Goal: Information Seeking & Learning: Check status

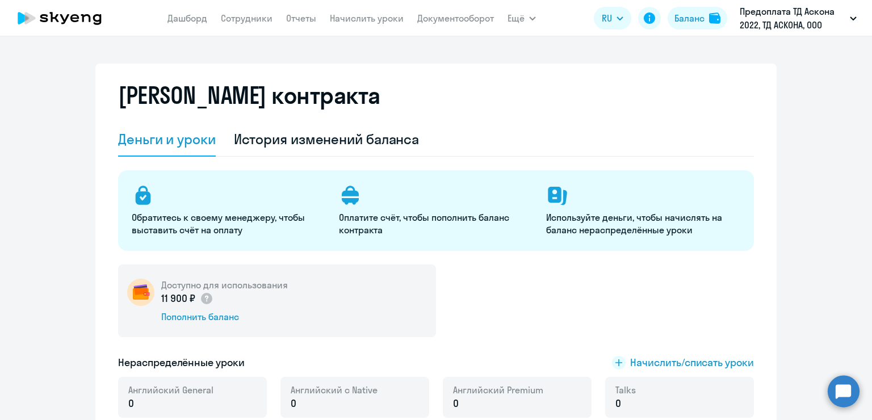
select select "english_adult_not_native_speaker"
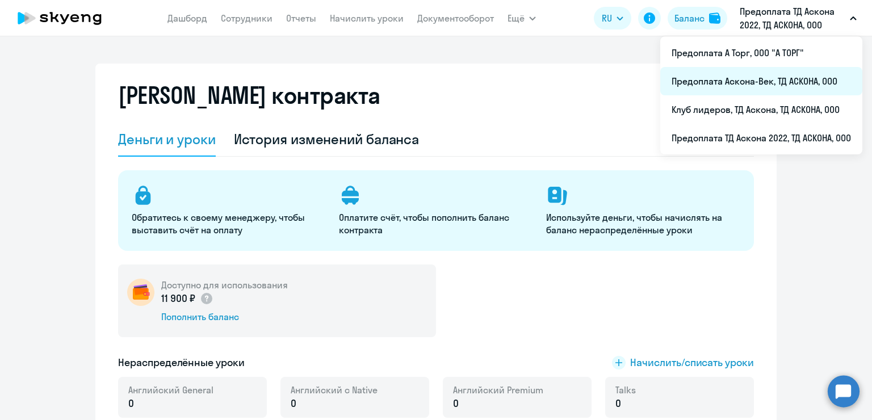
click at [771, 84] on li "Предоплата Аскона-Век, ТД АСКОНА, ООО" at bounding box center [761, 81] width 202 height 28
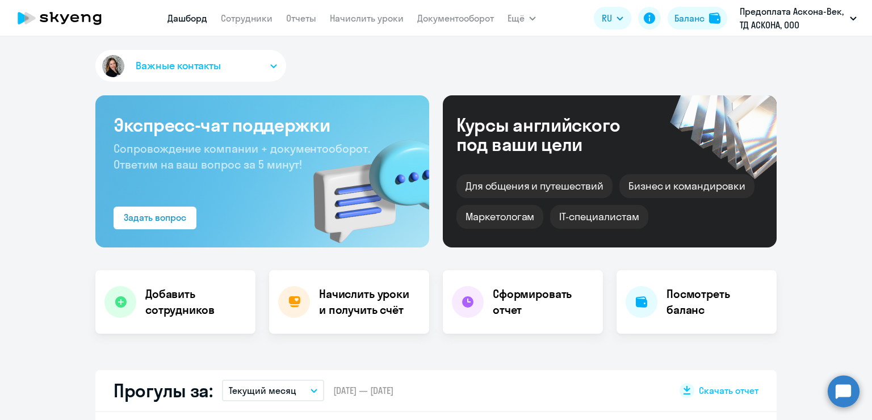
select select "30"
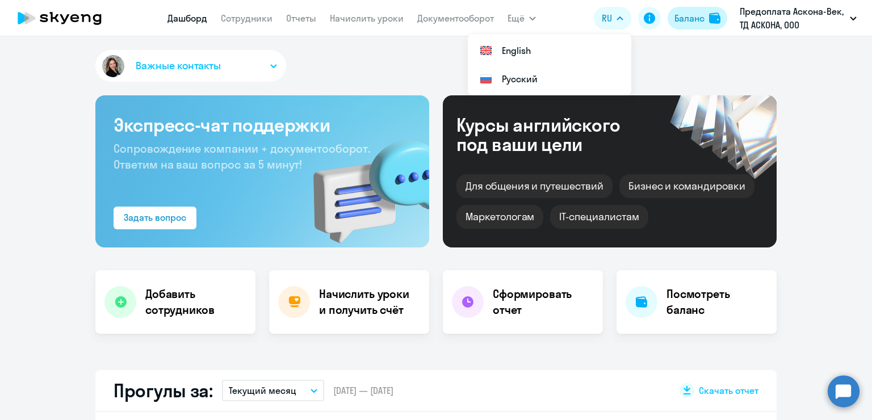
click at [693, 13] on div "Баланс" at bounding box center [690, 18] width 30 height 14
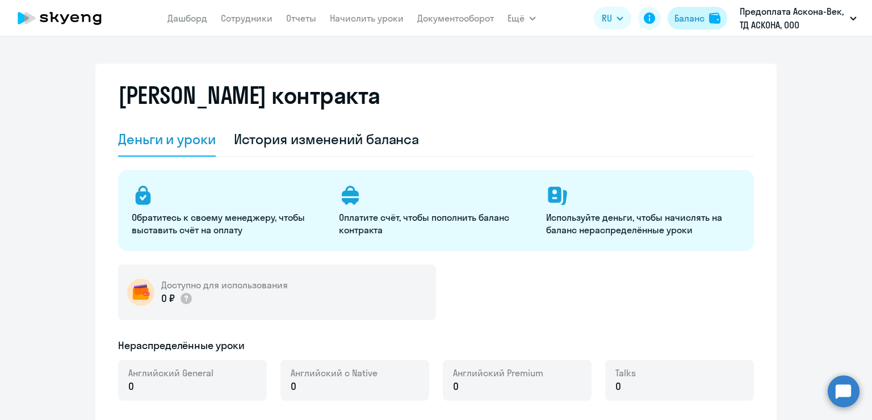
select select "english_adult_not_native_speaker"
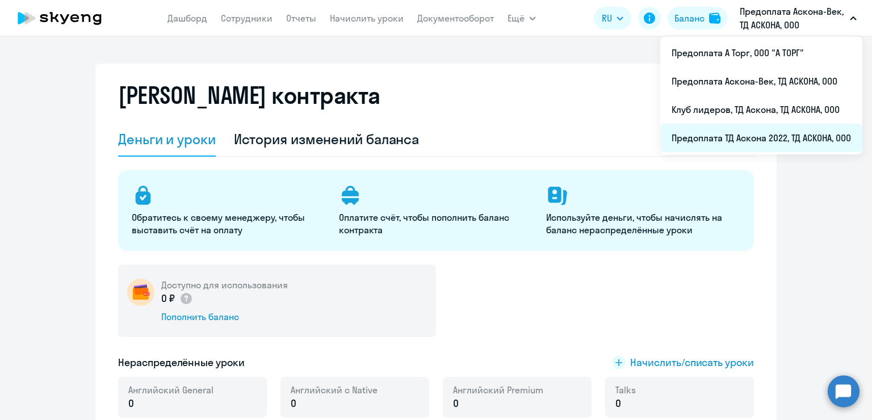
click at [742, 136] on li "Предоплата ТД Аскона 2022, ТД АСКОНА, ООО" at bounding box center [761, 138] width 202 height 28
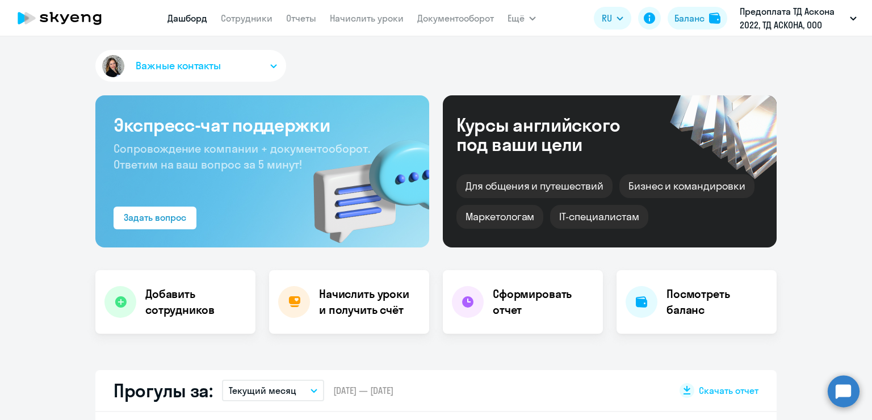
select select "30"
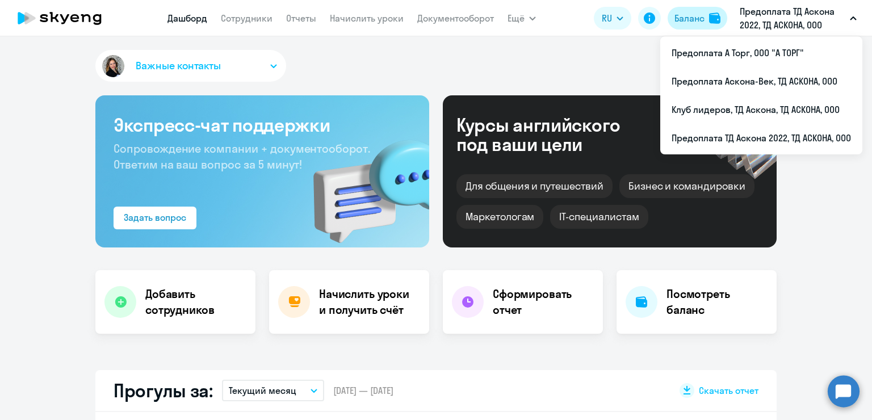
click at [677, 20] on div "Баланс" at bounding box center [690, 18] width 30 height 14
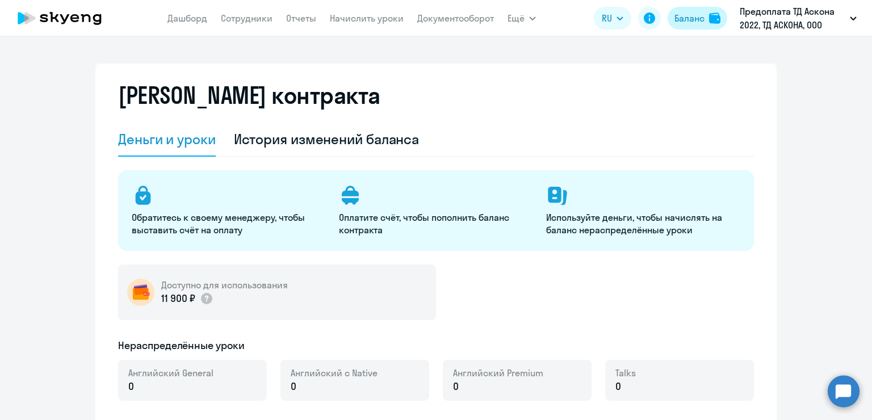
select select "english_adult_not_native_speaker"
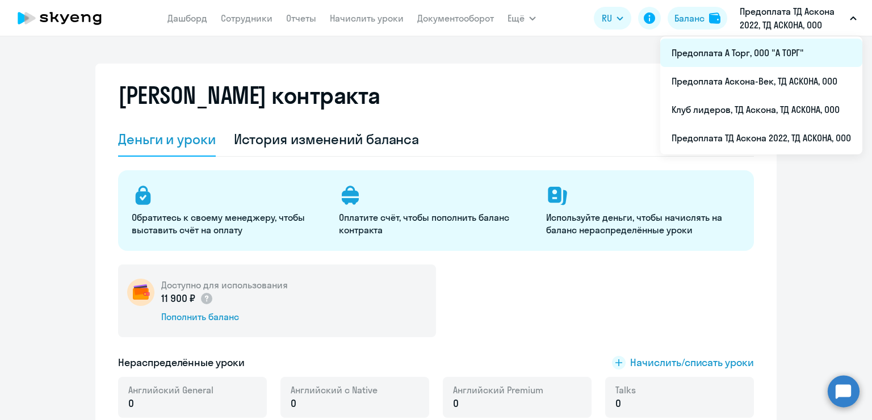
click at [774, 61] on li "Предоплата А Торг, ООО "А ТОРГ"" at bounding box center [761, 53] width 202 height 28
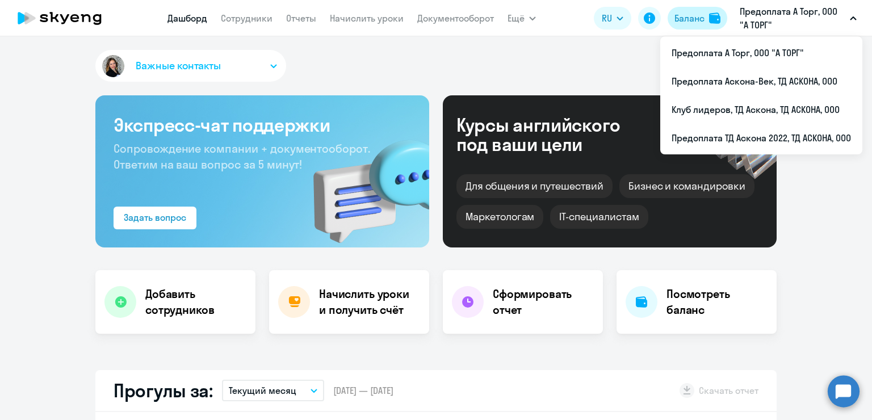
click at [691, 10] on button "Баланс" at bounding box center [698, 18] width 60 height 23
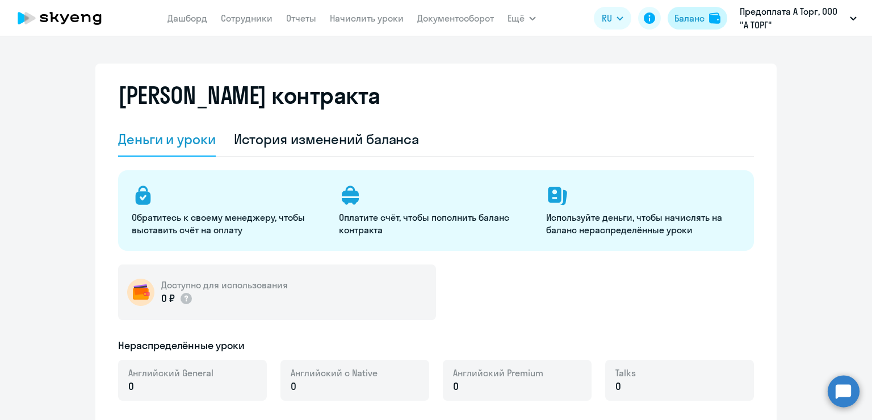
select select "english_adult_not_native_speaker"
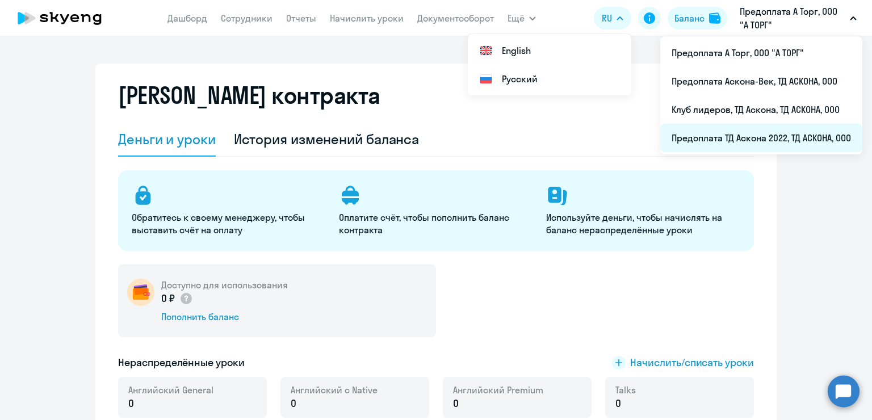
click at [780, 138] on li "Предоплата ТД Аскона 2022, ТД АСКОНА, ООО" at bounding box center [761, 138] width 202 height 28
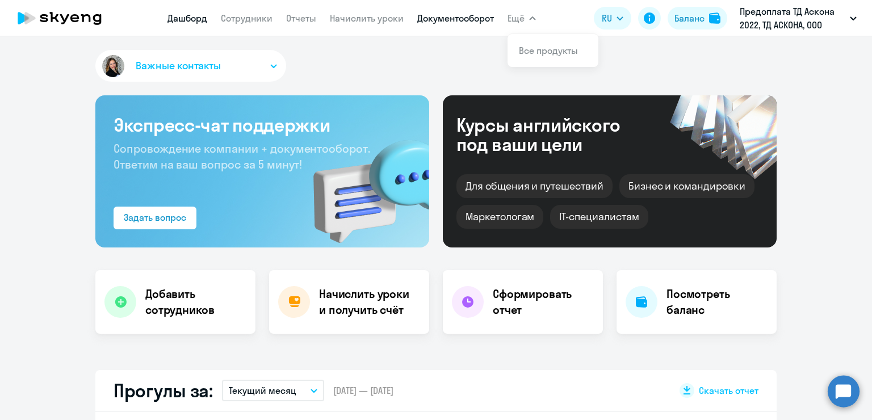
click at [475, 23] on link "Документооборот" at bounding box center [455, 17] width 77 height 11
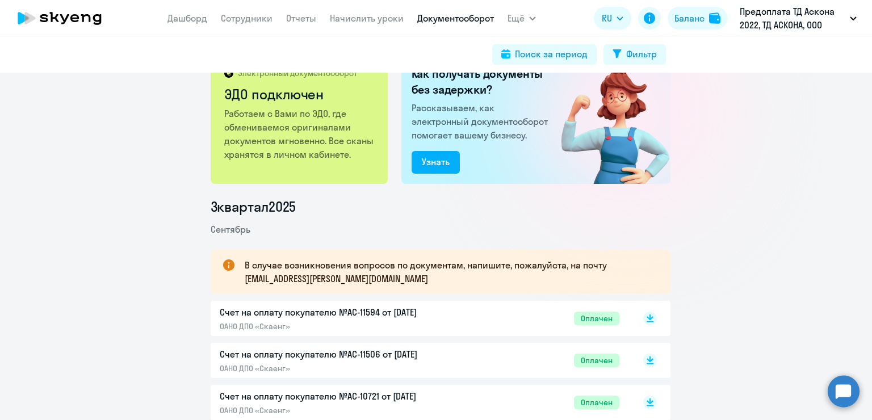
scroll to position [57, 0]
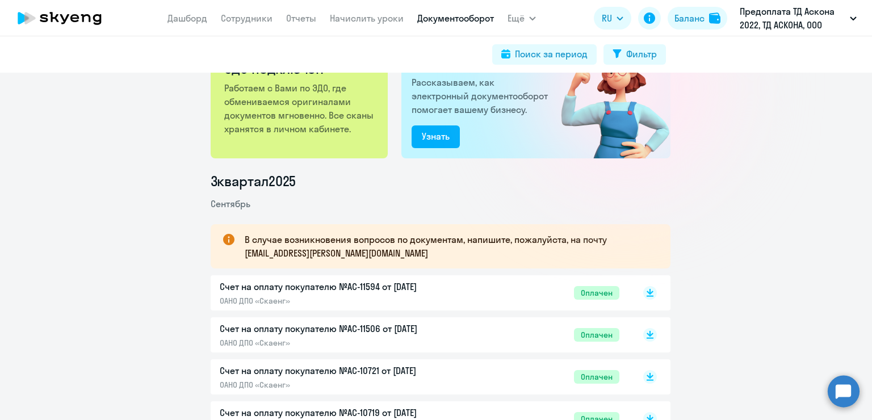
click at [504, 291] on div "Счет на оплату покупателю №AC-11594 от [DATE] ОАНО ДПО «Скаенг» Оплачен" at bounding box center [420, 293] width 400 height 26
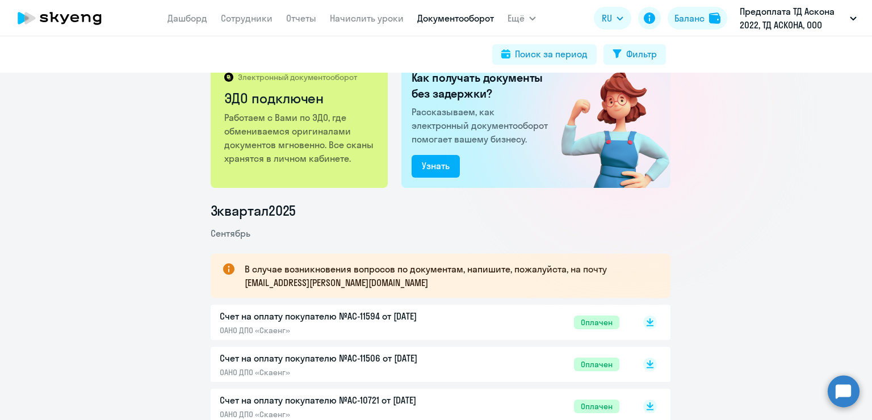
scroll to position [0, 0]
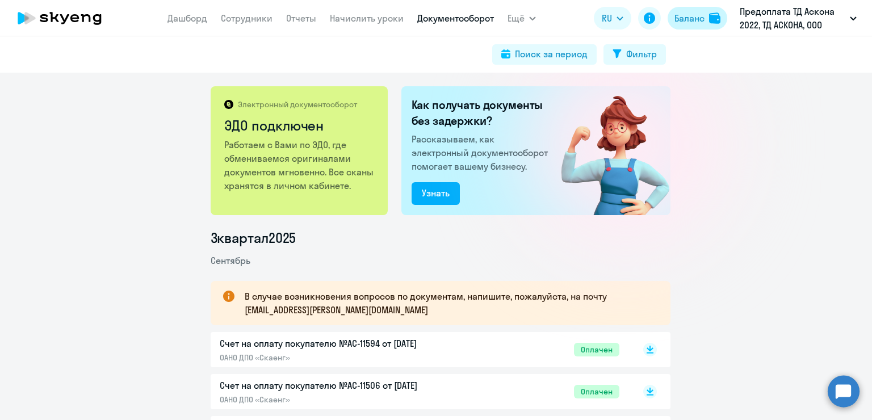
click at [703, 19] on div "Баланс" at bounding box center [690, 18] width 30 height 14
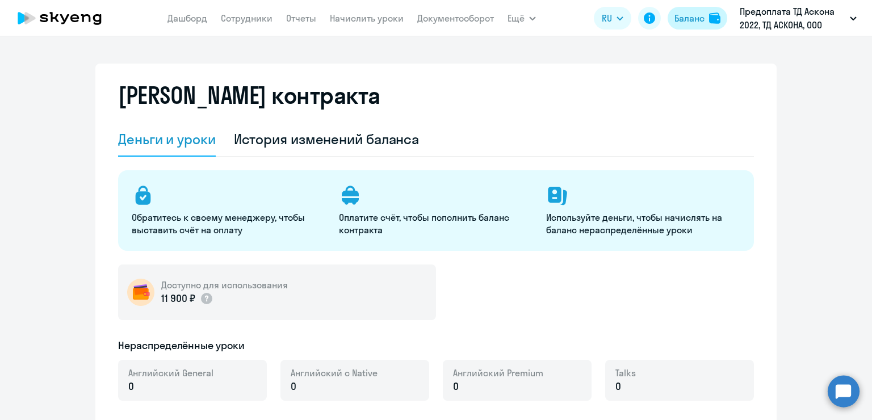
select select "english_adult_not_native_speaker"
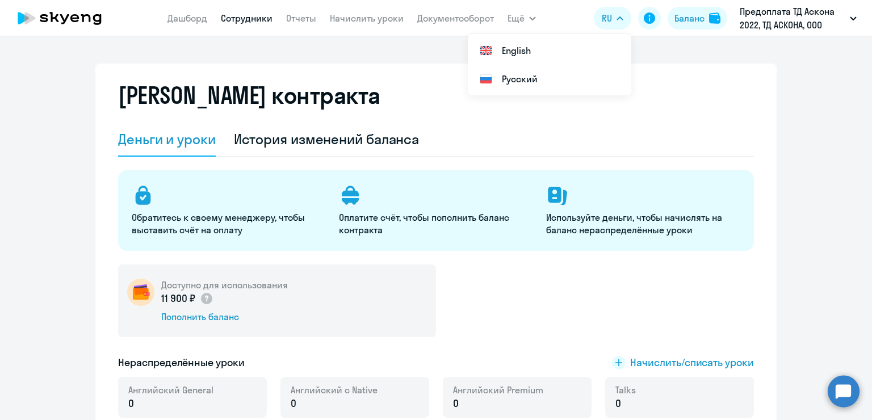
click at [229, 18] on link "Сотрудники" at bounding box center [247, 17] width 52 height 11
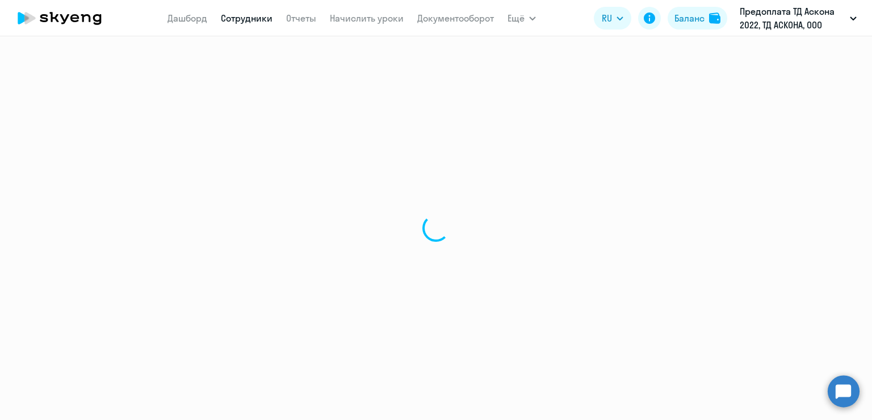
select select "30"
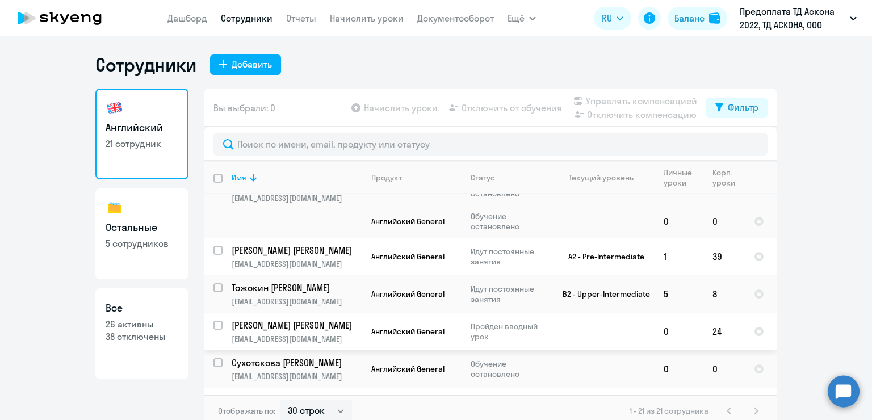
scroll to position [170, 0]
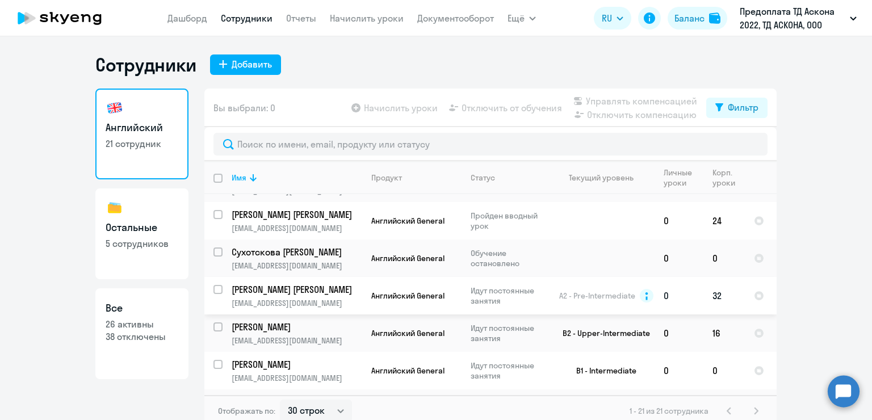
click at [572, 310] on td "A2 - Pre-Intermediate" at bounding box center [602, 295] width 106 height 37
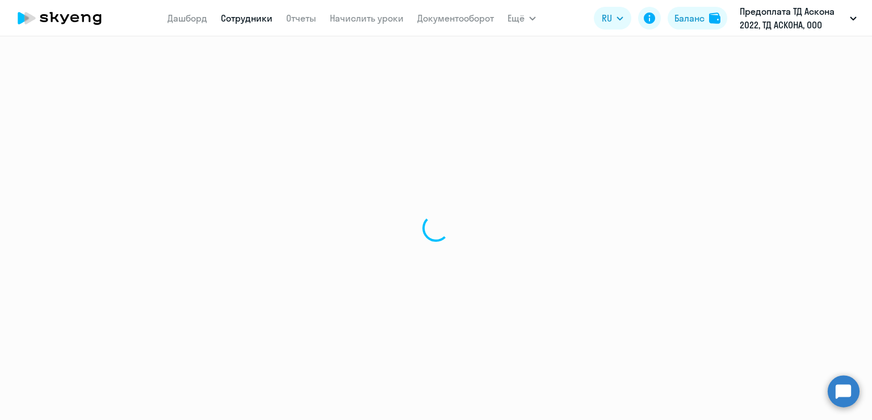
select select "english"
